Goal: Complete application form

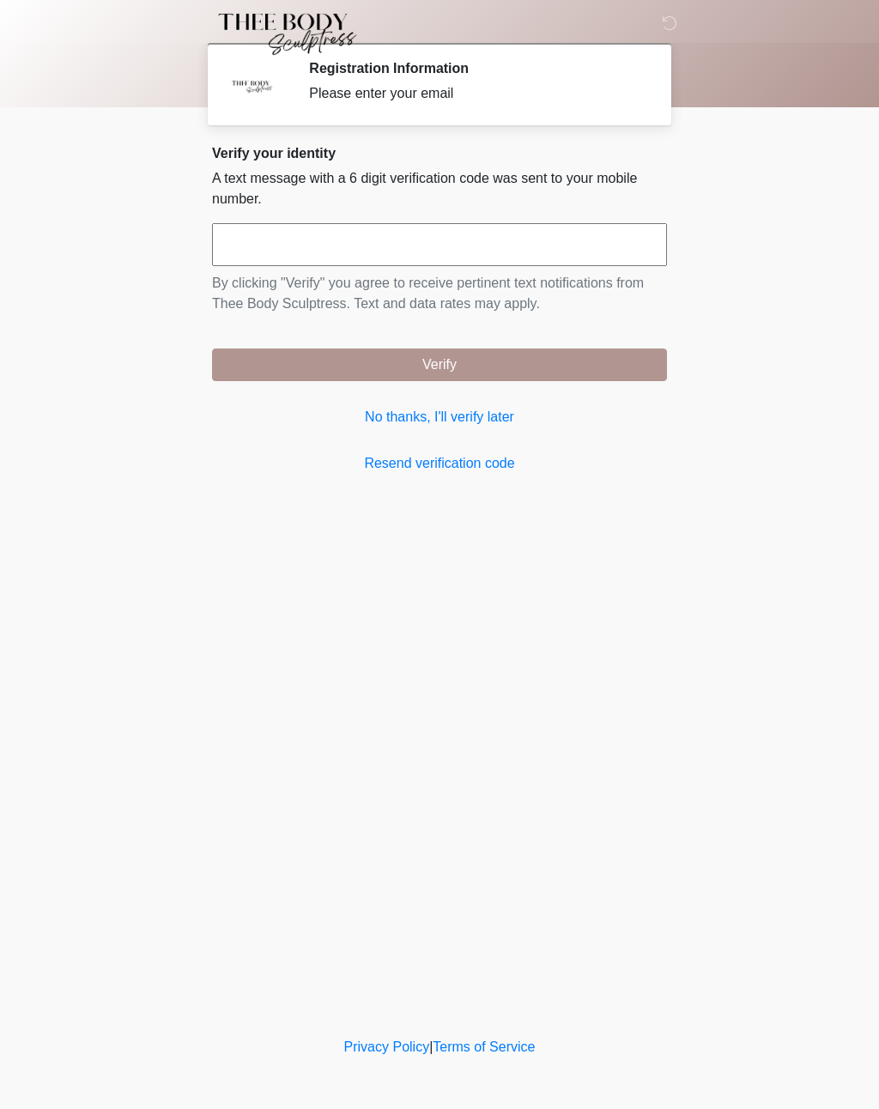
click at [489, 240] on input "text" at bounding box center [439, 244] width 455 height 43
type input "******"
click at [492, 352] on button "Verify" at bounding box center [439, 365] width 455 height 33
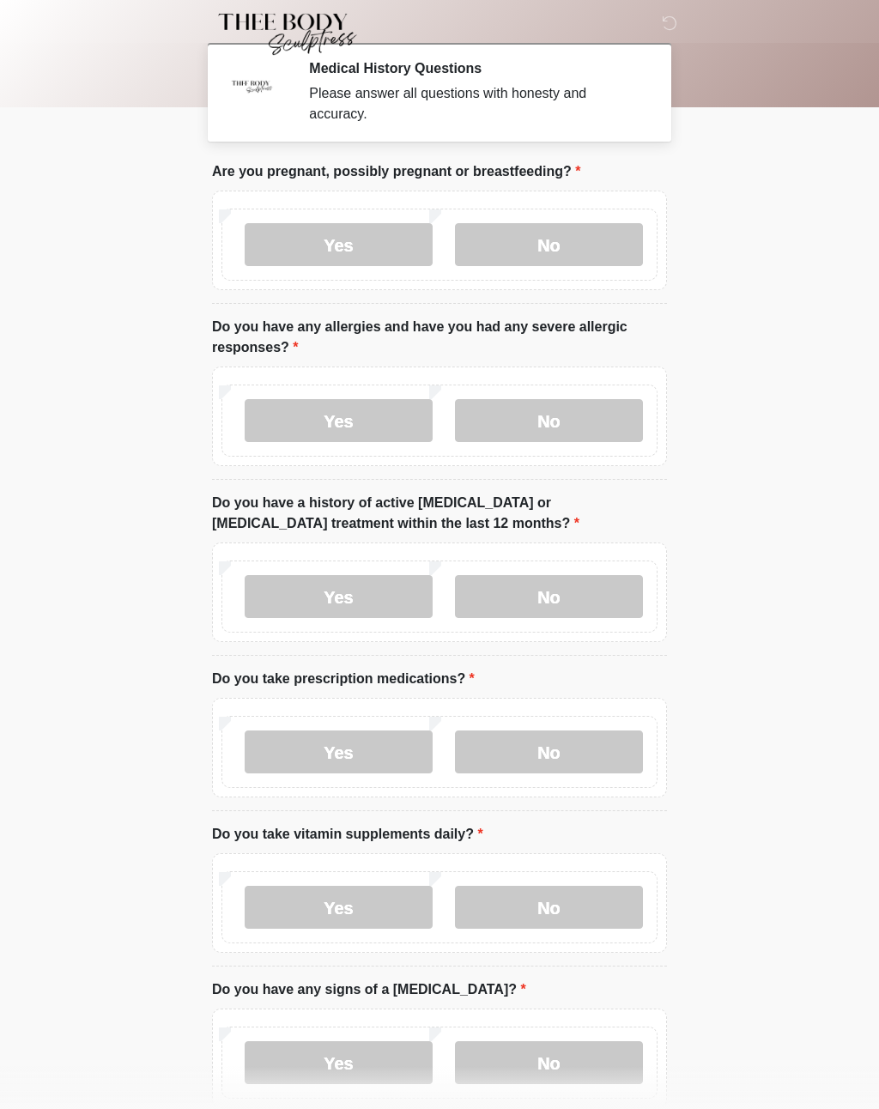
click at [616, 242] on label "No" at bounding box center [549, 244] width 188 height 43
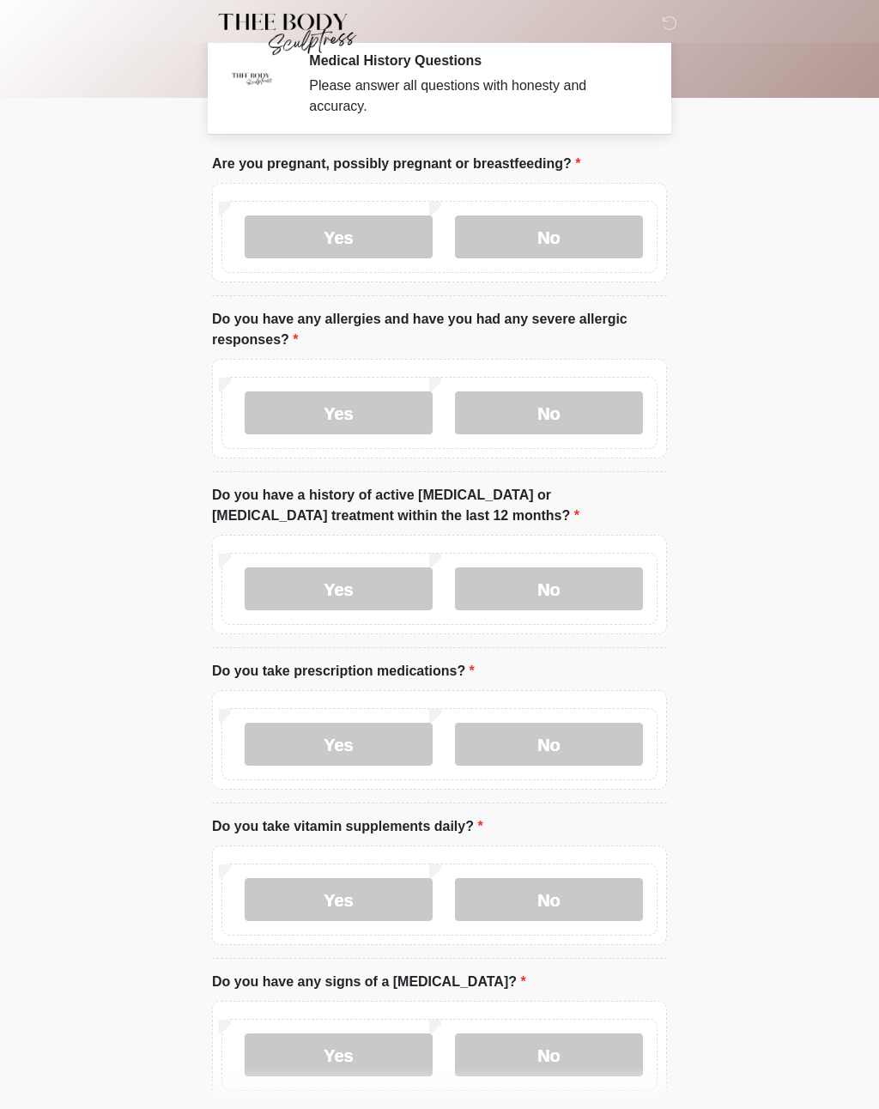
scroll to position [10, 0]
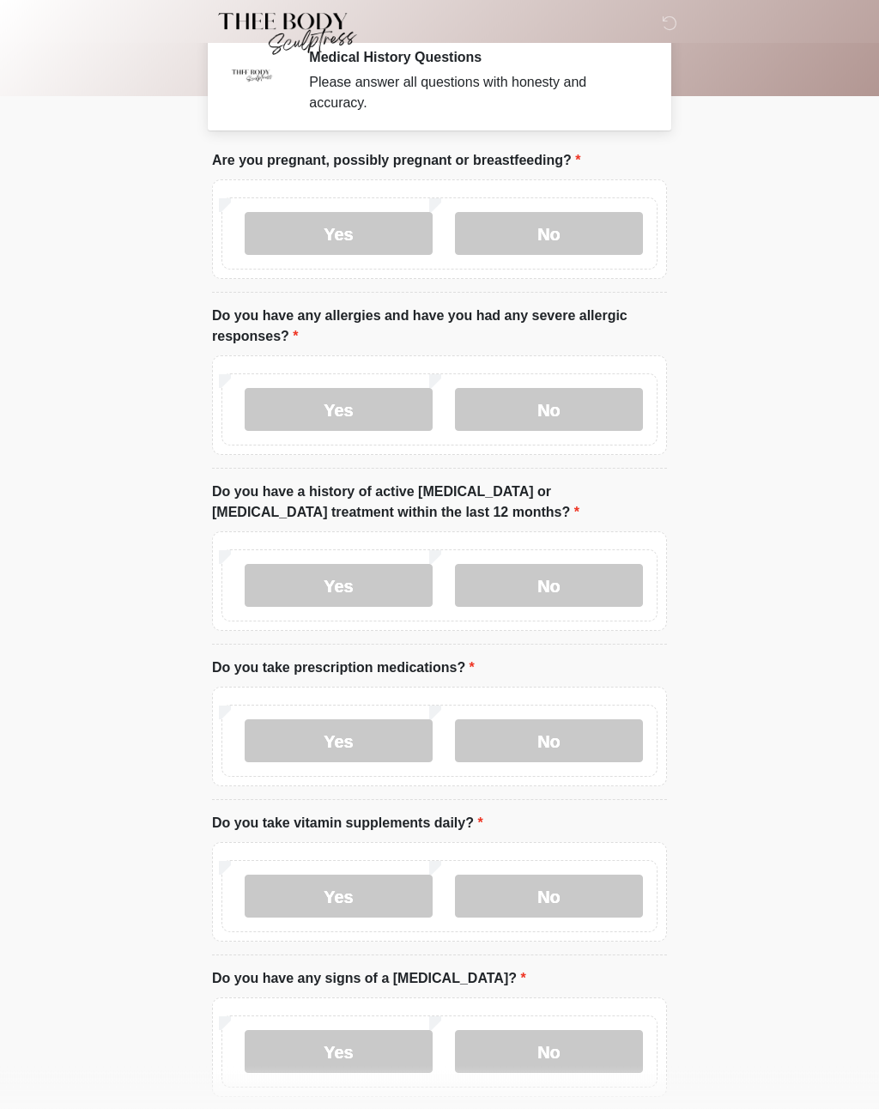
click at [596, 405] on label "No" at bounding box center [549, 410] width 188 height 43
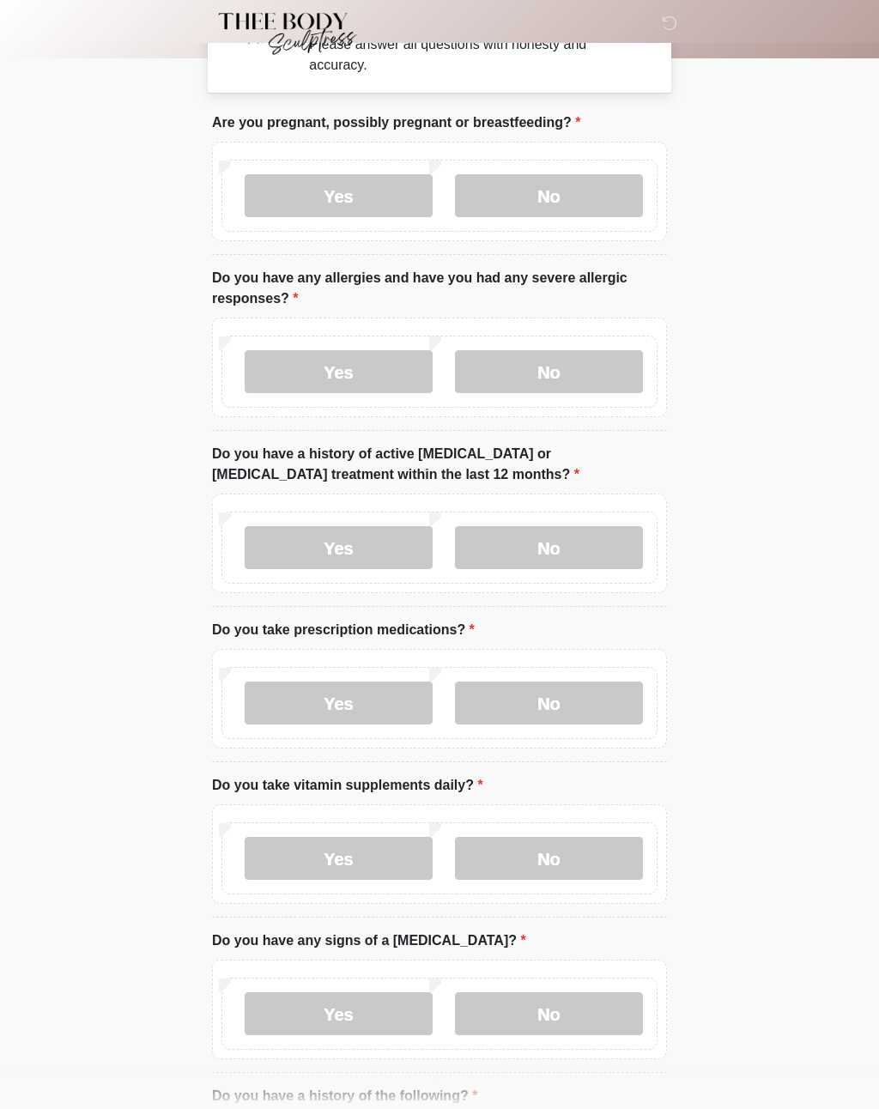
click at [589, 555] on label "No" at bounding box center [549, 548] width 188 height 43
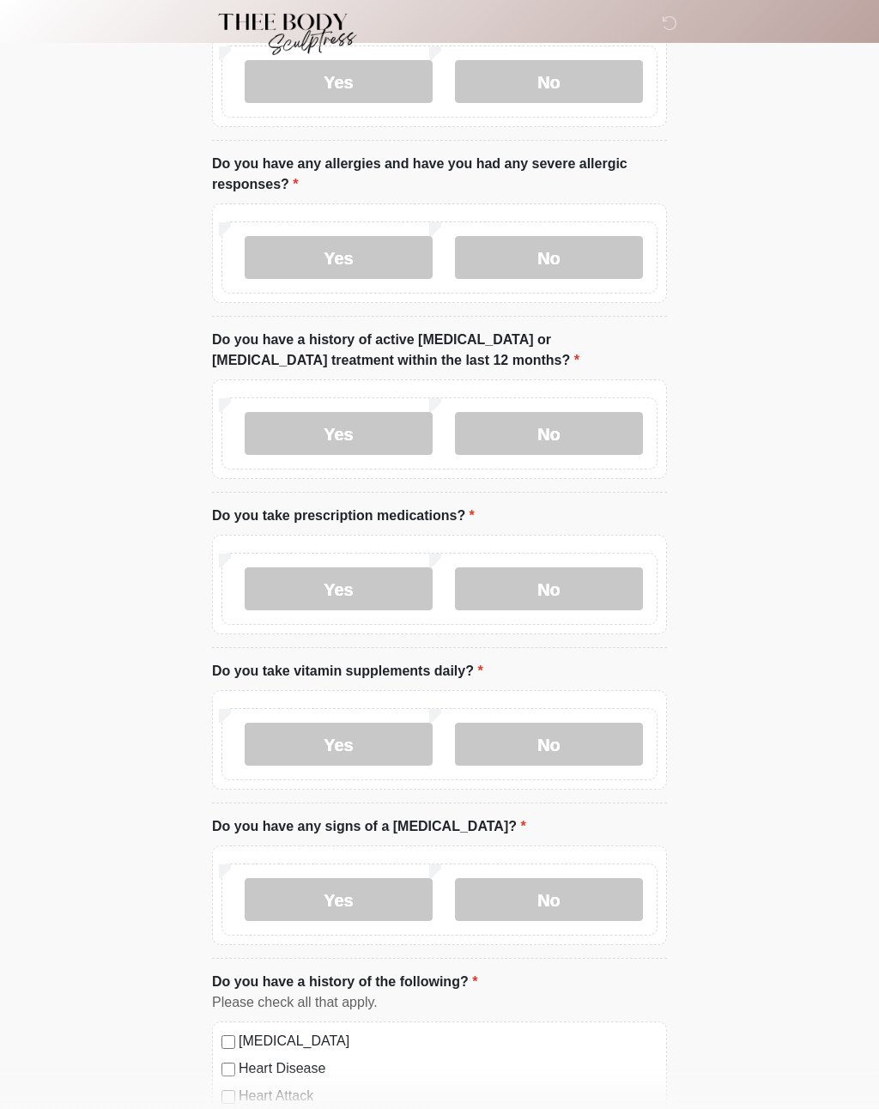
click at [564, 592] on label "No" at bounding box center [549, 589] width 188 height 43
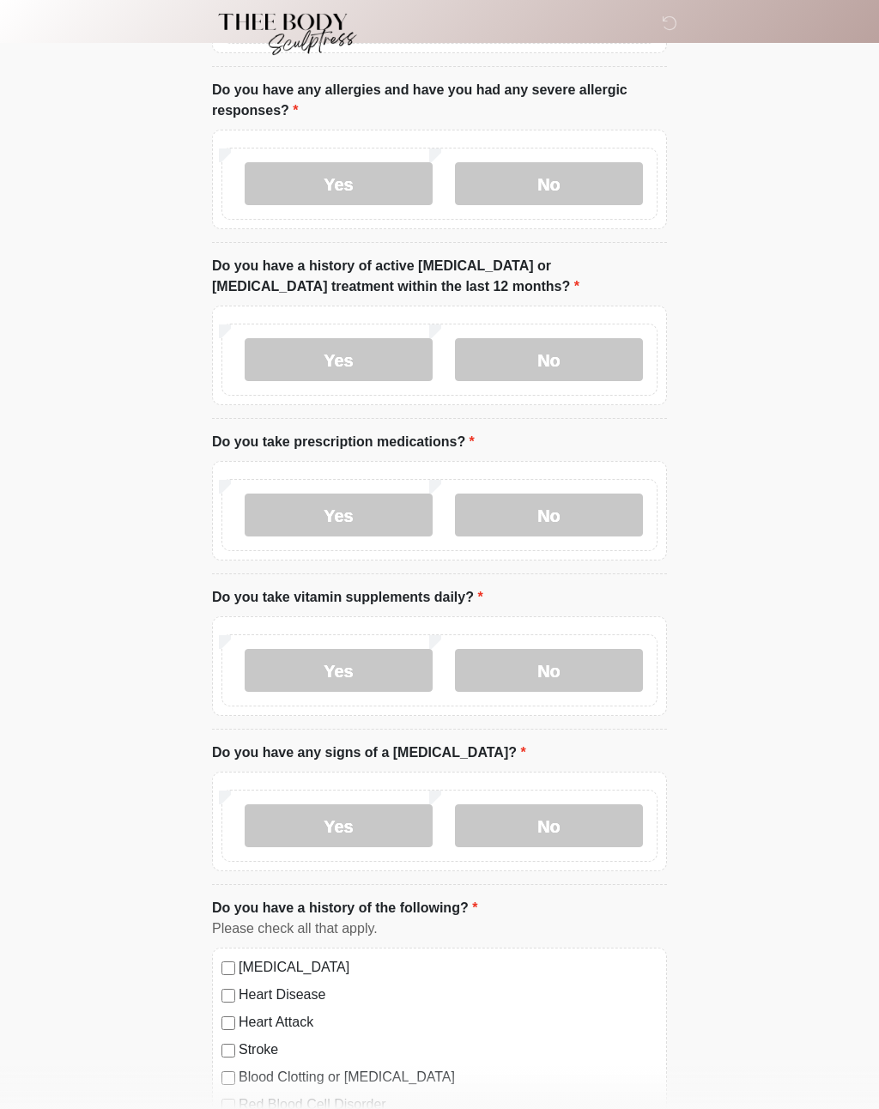
scroll to position [276, 0]
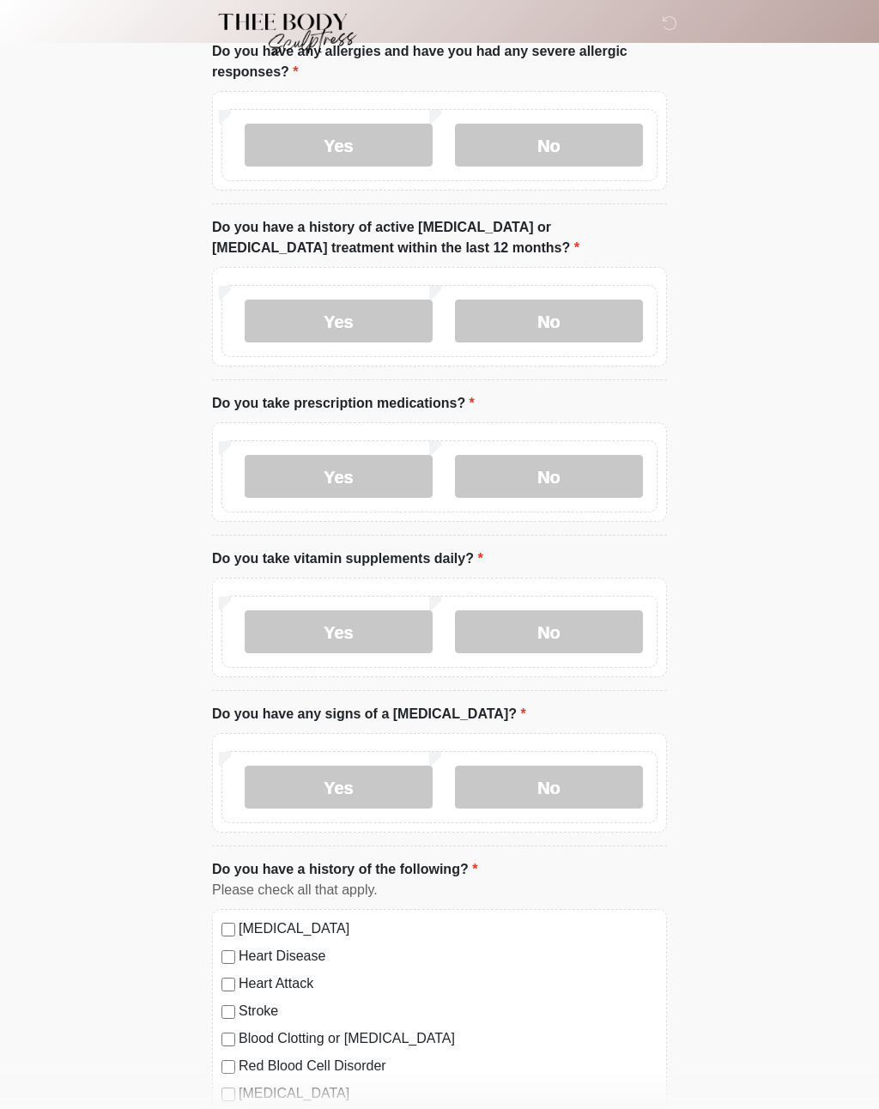
click at [571, 614] on label "No" at bounding box center [549, 631] width 188 height 43
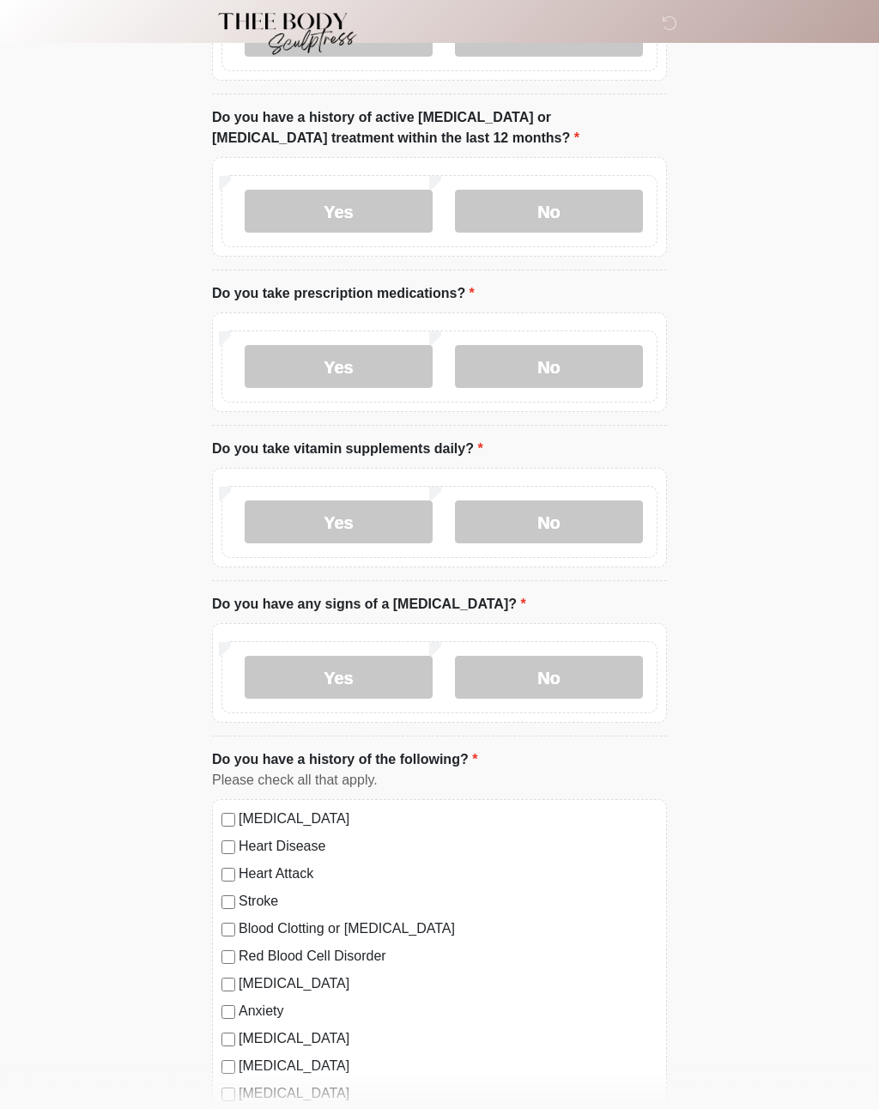
scroll to position [390, 0]
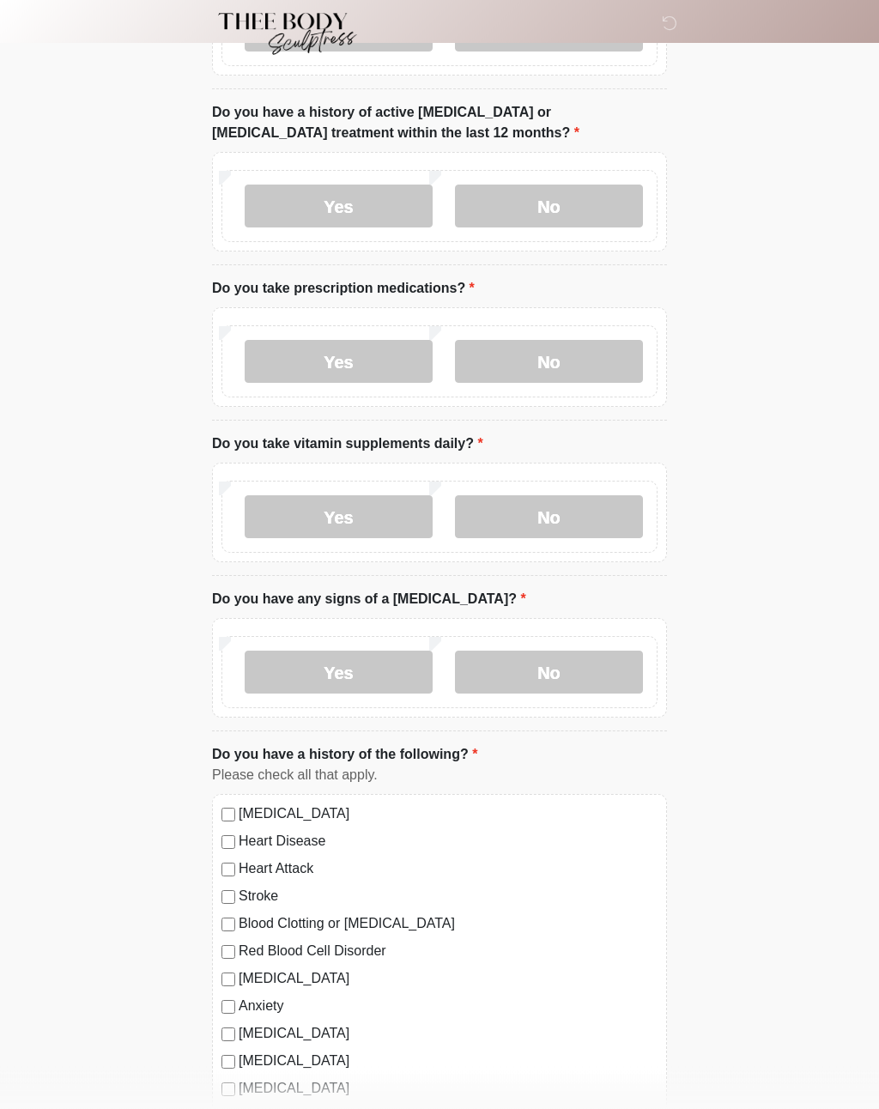
click at [581, 670] on label "No" at bounding box center [549, 673] width 188 height 43
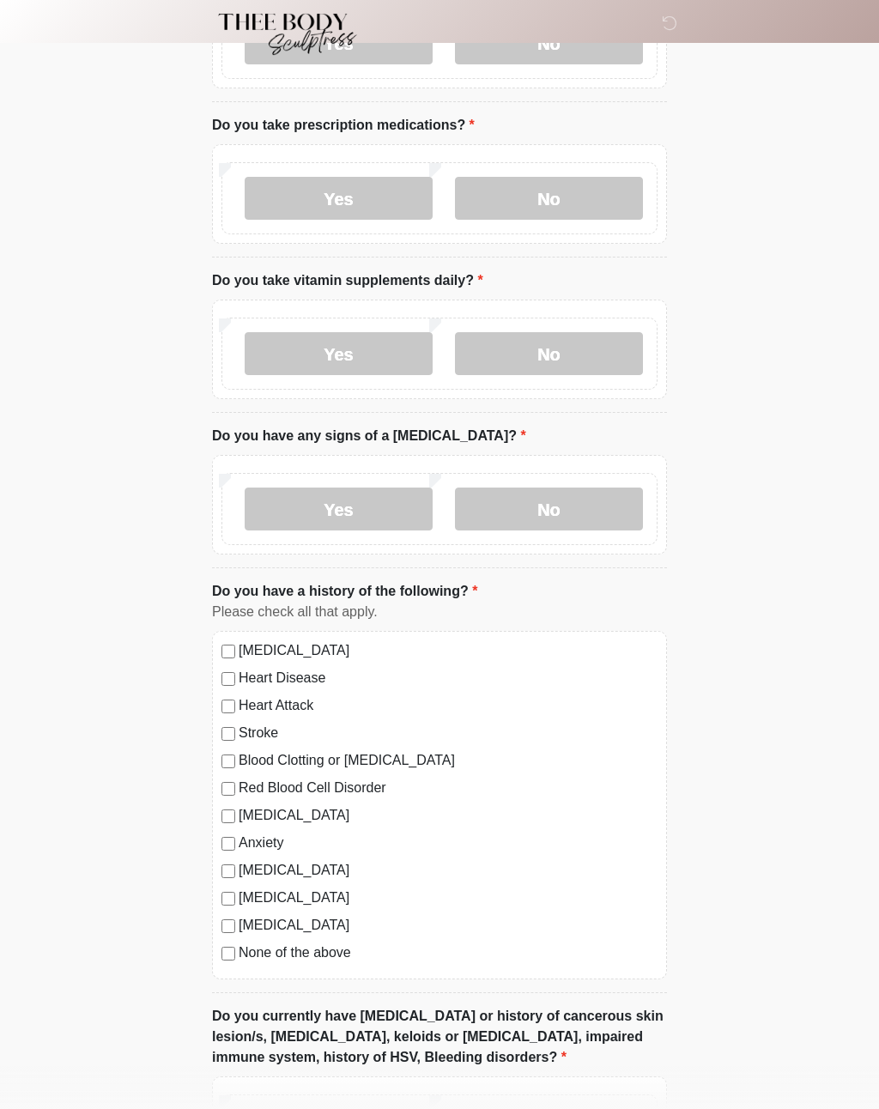
scroll to position [561, 0]
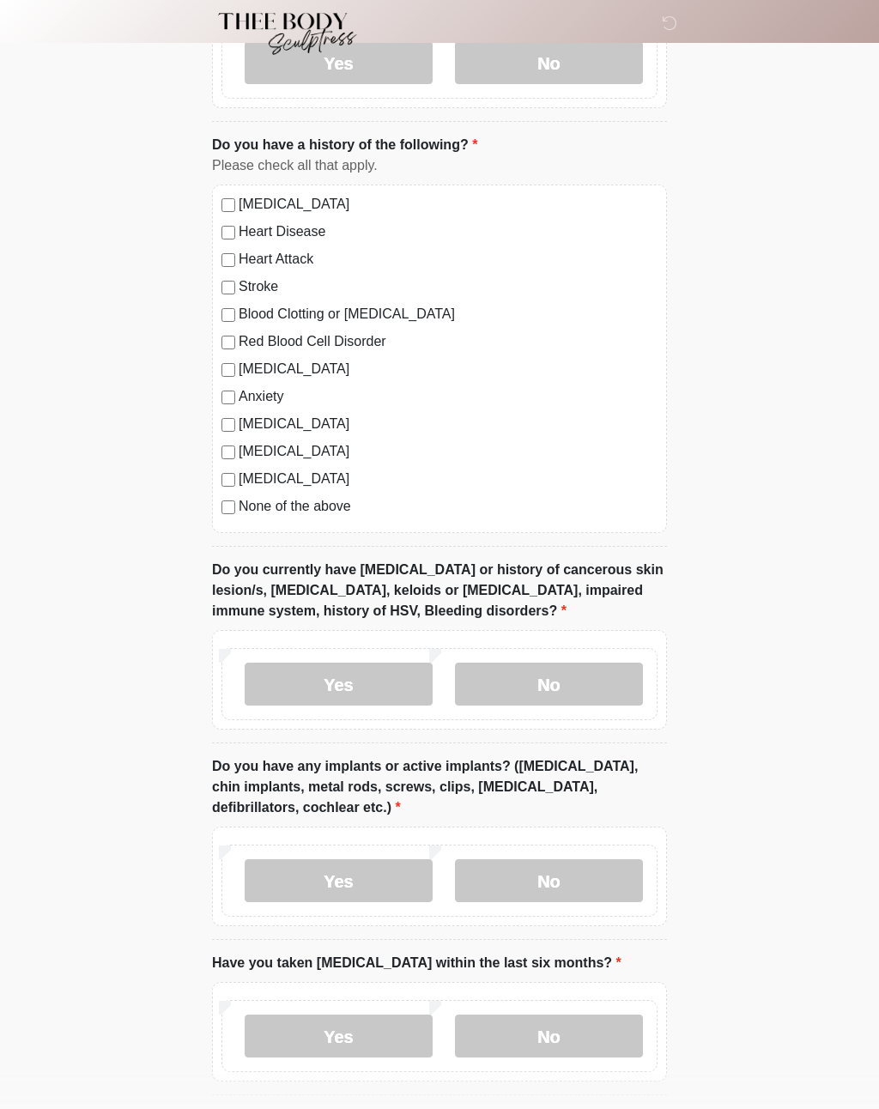
click at [574, 679] on label "No" at bounding box center [549, 685] width 188 height 43
click at [553, 891] on label "No" at bounding box center [549, 880] width 188 height 43
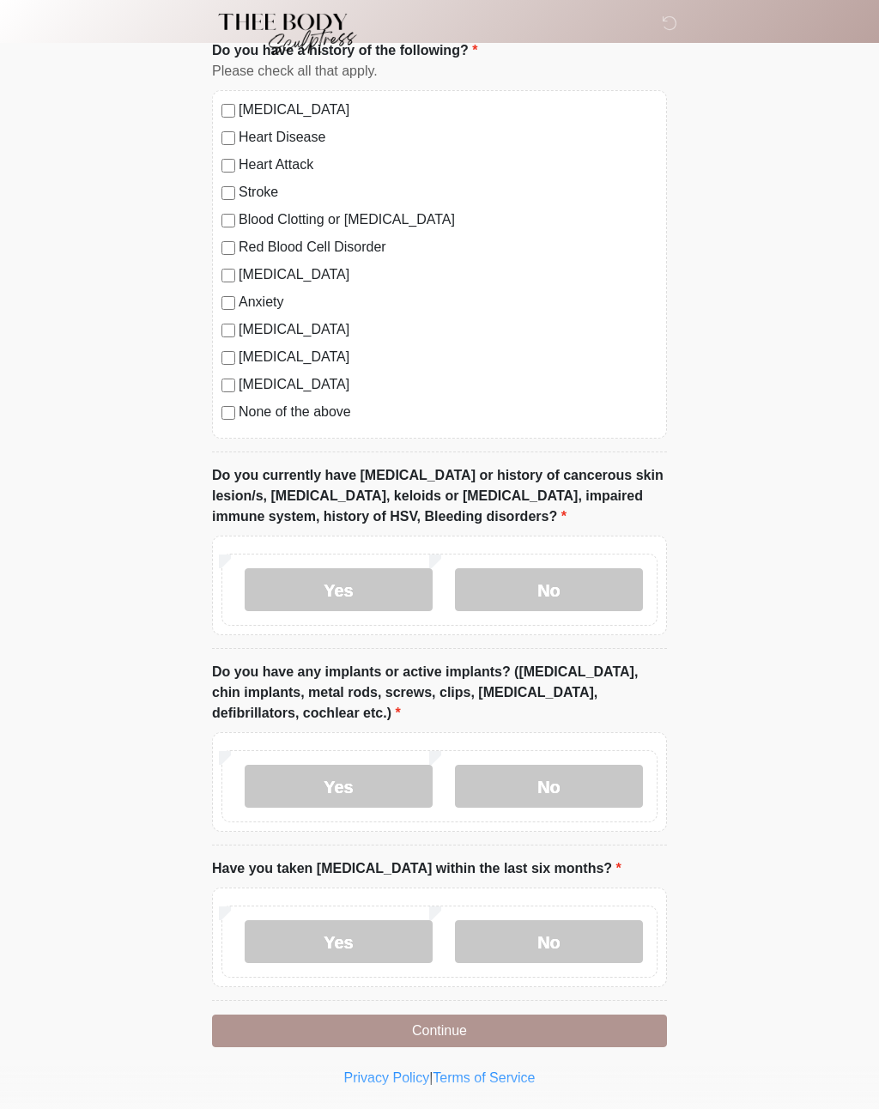
click at [584, 938] on label "No" at bounding box center [549, 941] width 188 height 43
click at [561, 1027] on button "Continue" at bounding box center [439, 1031] width 455 height 33
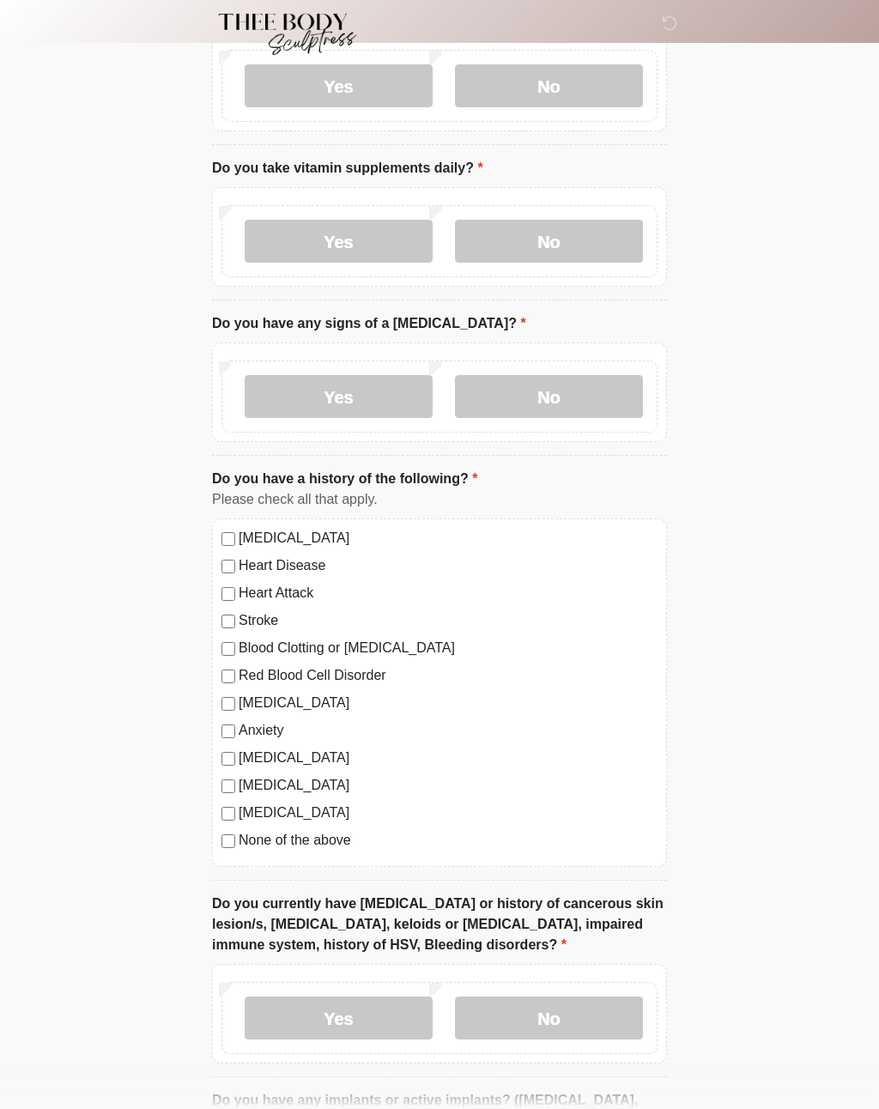
scroll to position [0, 0]
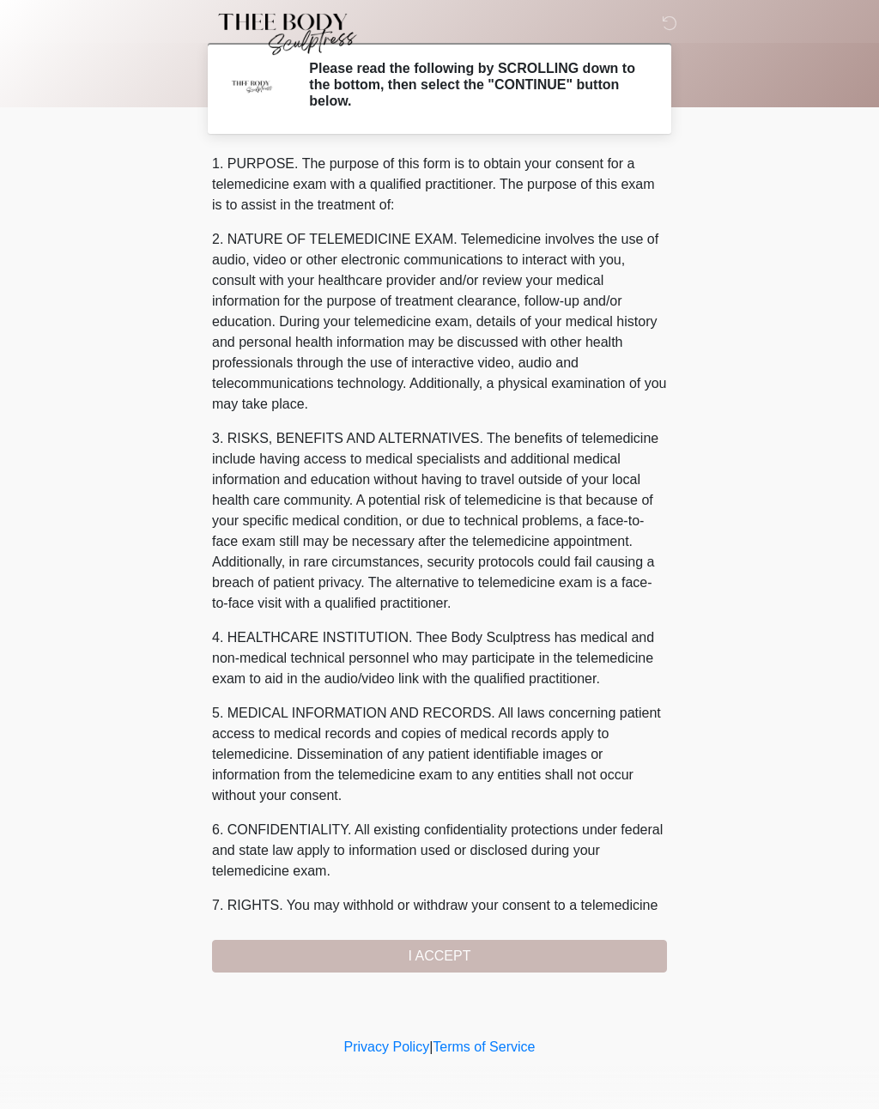
click at [536, 947] on div "1. PURPOSE. The purpose of this form is to obtain your consent for a telemedici…" at bounding box center [439, 563] width 455 height 819
click at [500, 957] on div "1. PURPOSE. The purpose of this form is to obtain your consent for a telemedici…" at bounding box center [439, 563] width 455 height 819
click at [525, 951] on div "1. PURPOSE. The purpose of this form is to obtain your consent for a telemedici…" at bounding box center [439, 563] width 455 height 819
click at [513, 945] on div "1. PURPOSE. The purpose of this form is to obtain your consent for a telemedici…" at bounding box center [439, 563] width 455 height 819
click at [502, 955] on div "1. PURPOSE. The purpose of this form is to obtain your consent for a telemedici…" at bounding box center [439, 563] width 455 height 819
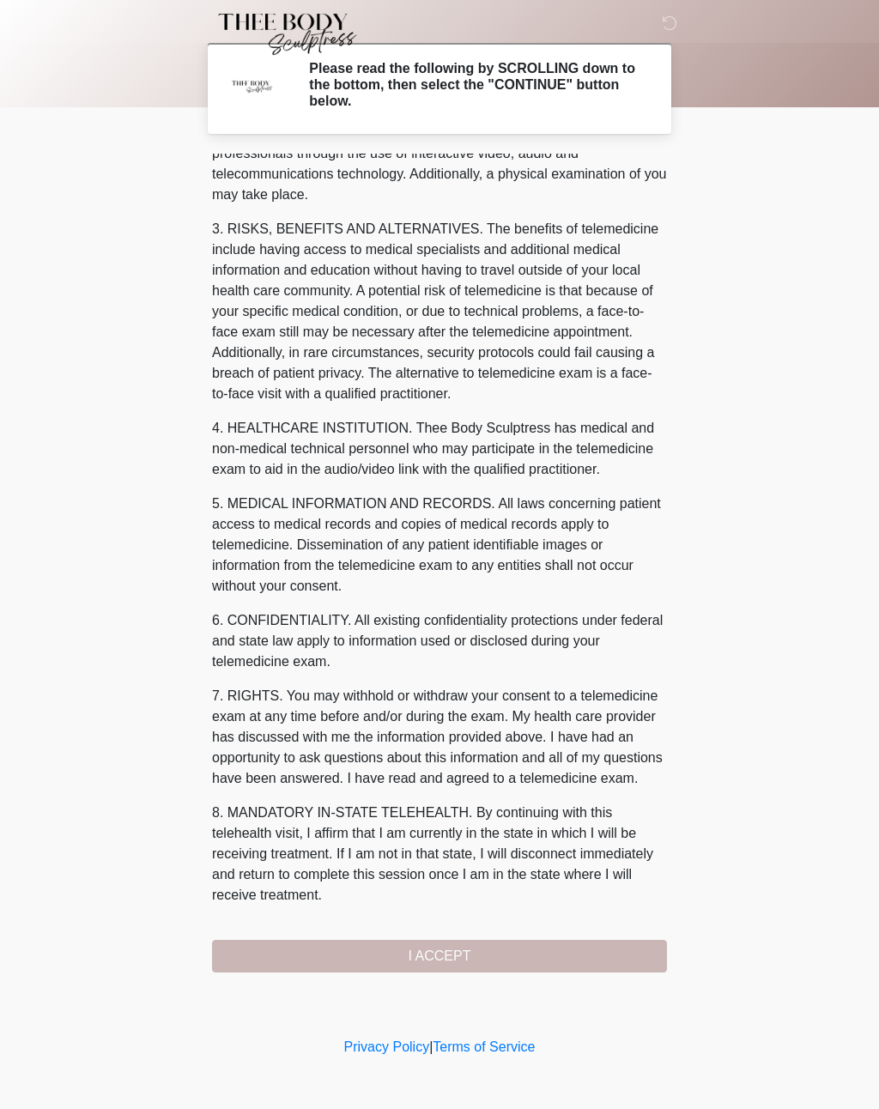
click at [598, 928] on div "1. PURPOSE. The purpose of this form is to obtain your consent for a telemedici…" at bounding box center [439, 563] width 455 height 819
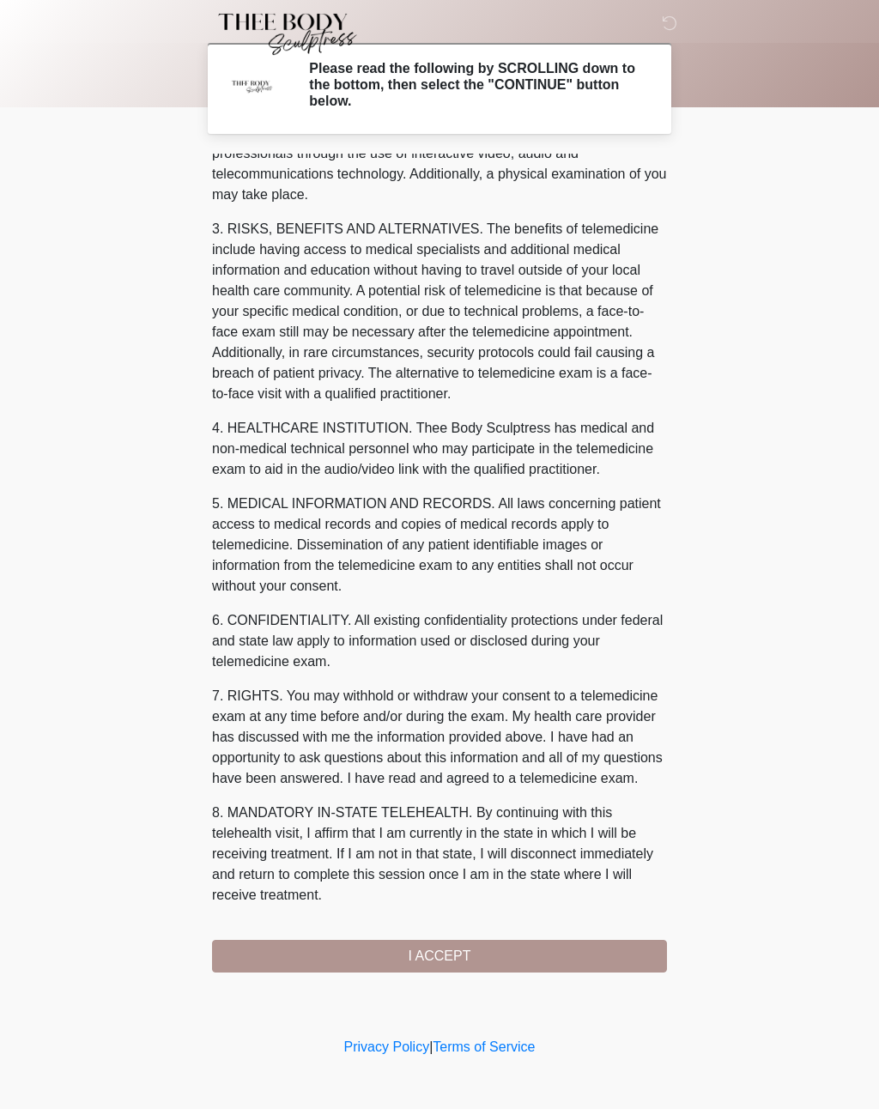
scroll to position [230, 0]
click at [324, 932] on div "1. PURPOSE. The purpose of this form is to obtain your consent for a telemedici…" at bounding box center [439, 563] width 455 height 819
click at [320, 952] on button "I ACCEPT" at bounding box center [439, 956] width 455 height 33
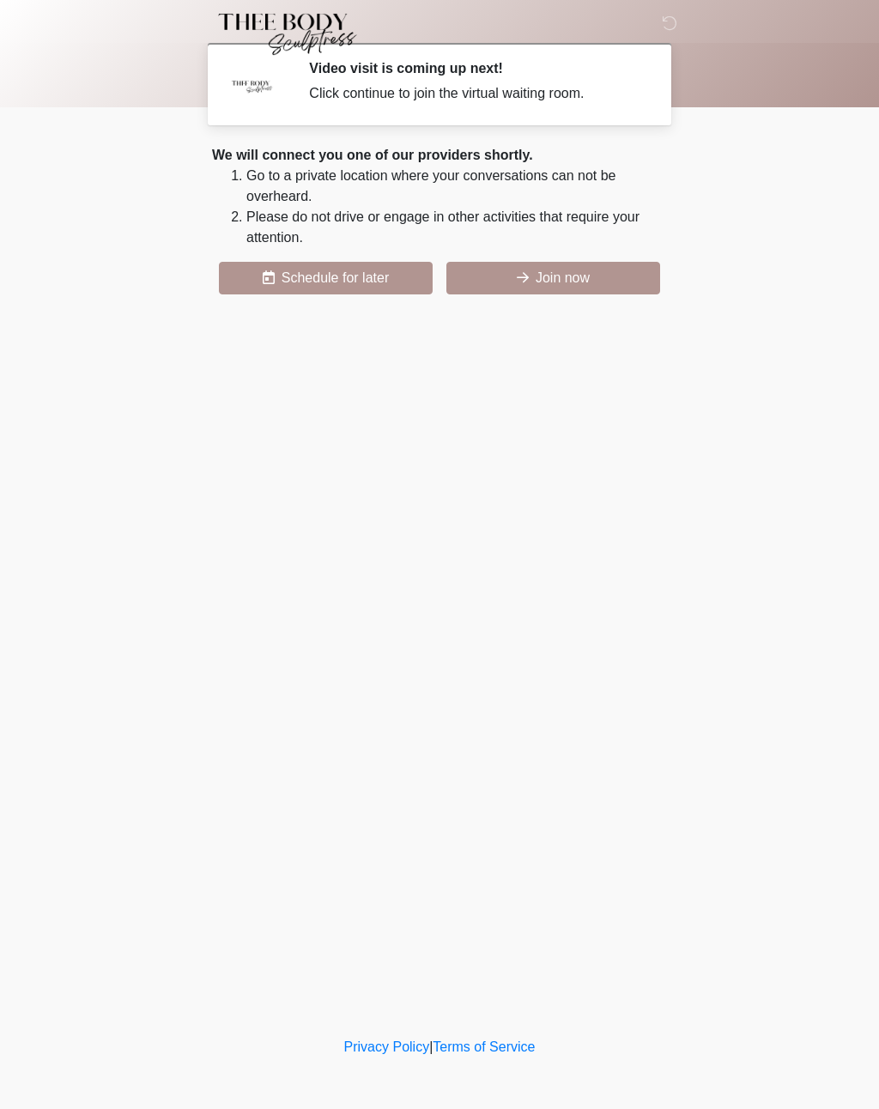
click at [580, 286] on button "Join now" at bounding box center [553, 278] width 214 height 33
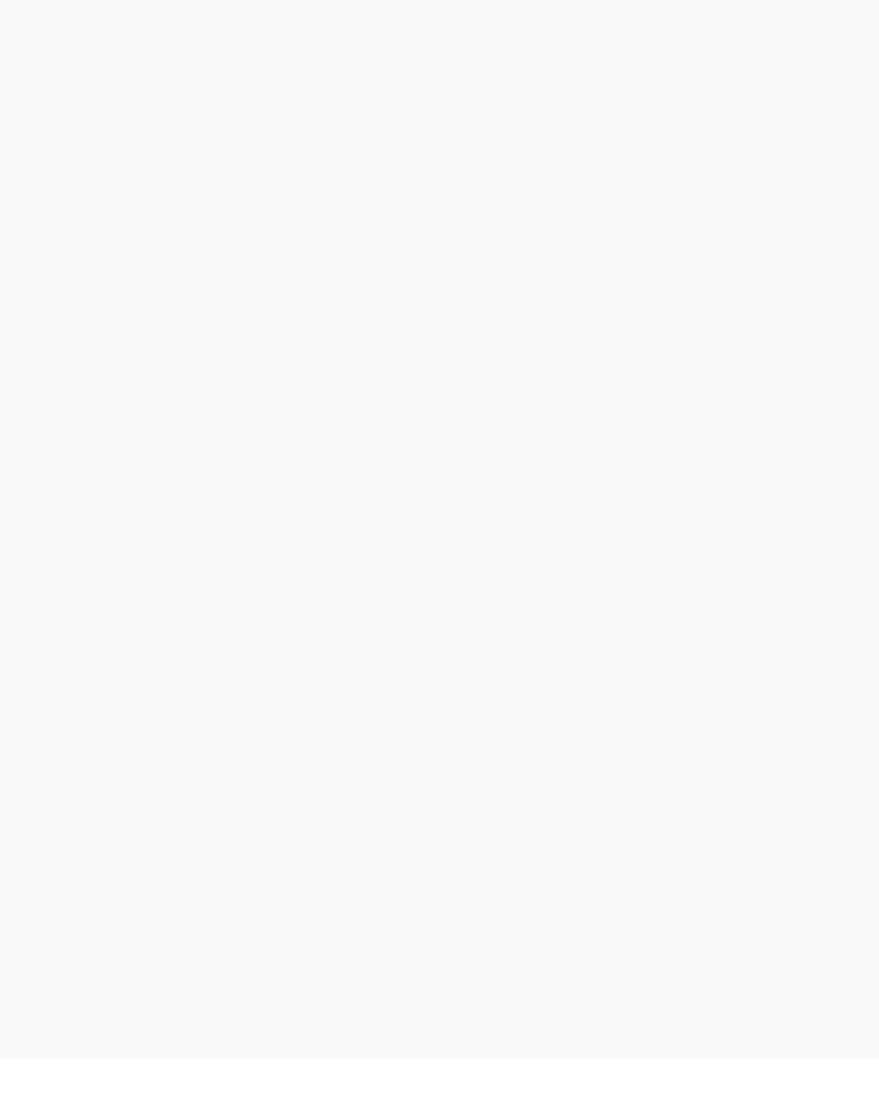
scroll to position [5, 0]
